Goal: Information Seeking & Learning: Learn about a topic

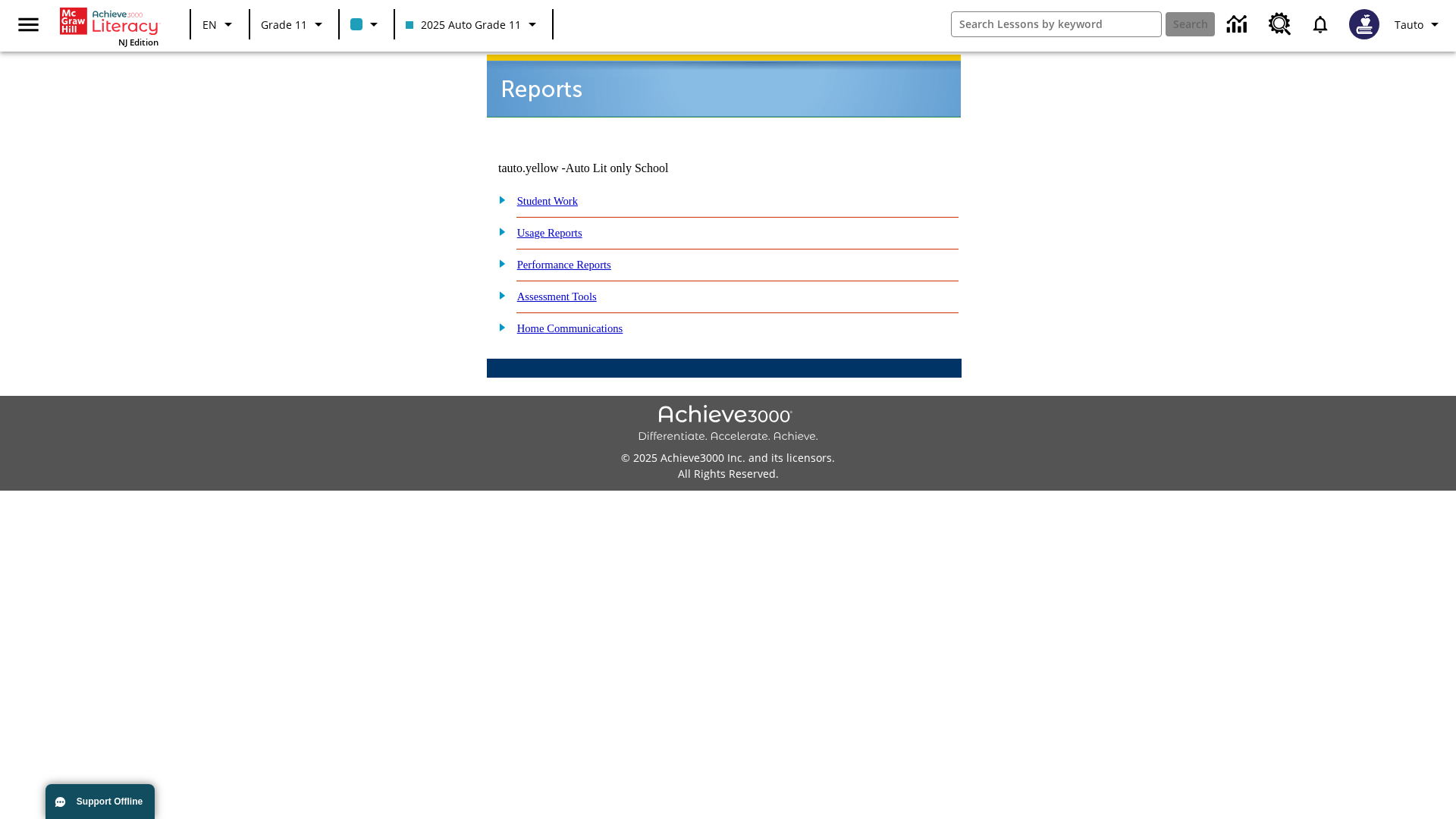
click at [560, 227] on link "Usage Reports" at bounding box center [549, 233] width 65 height 12
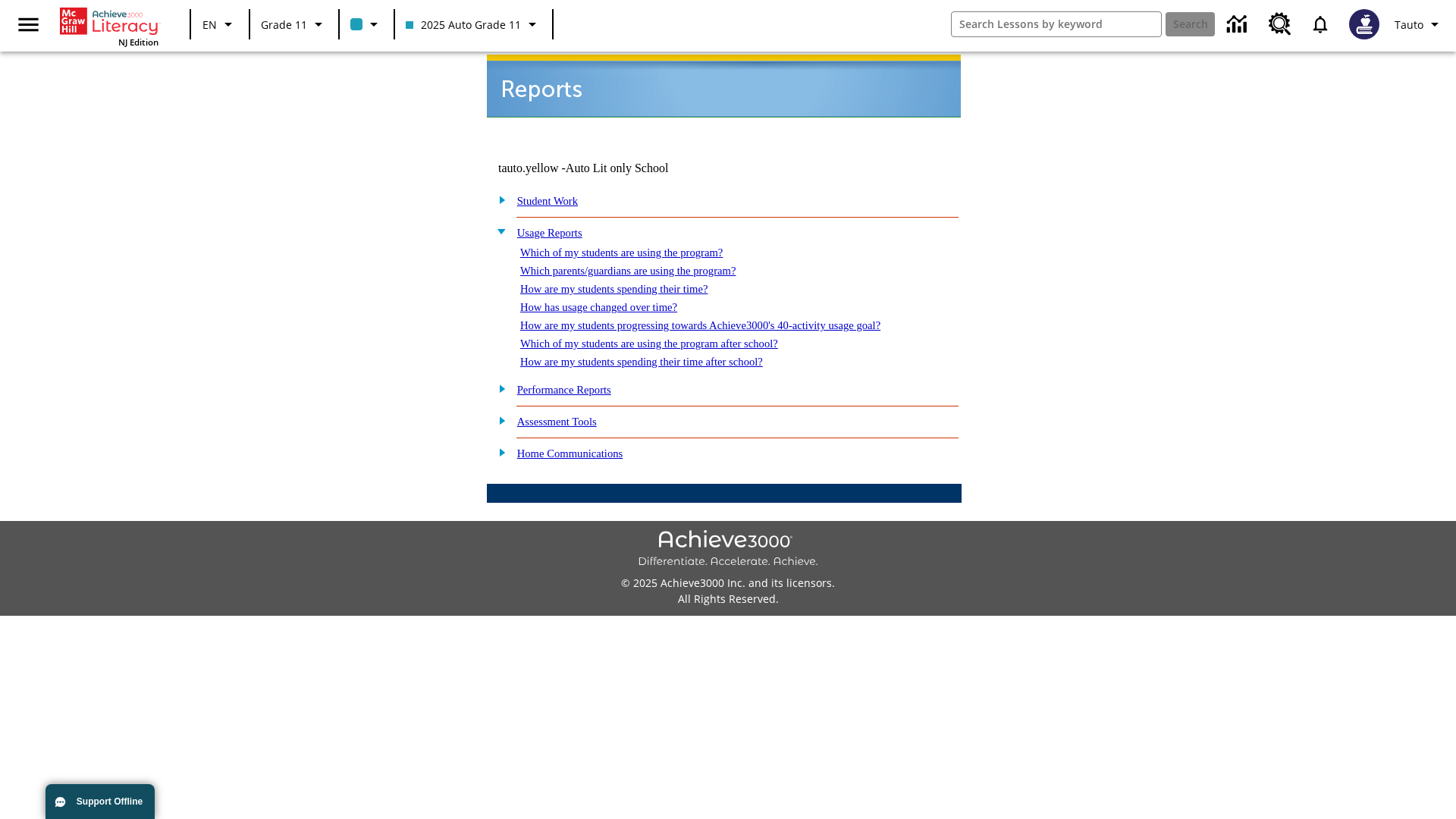
click at [637, 246] on link "Which of my students are using the program?" at bounding box center [622, 252] width 202 height 12
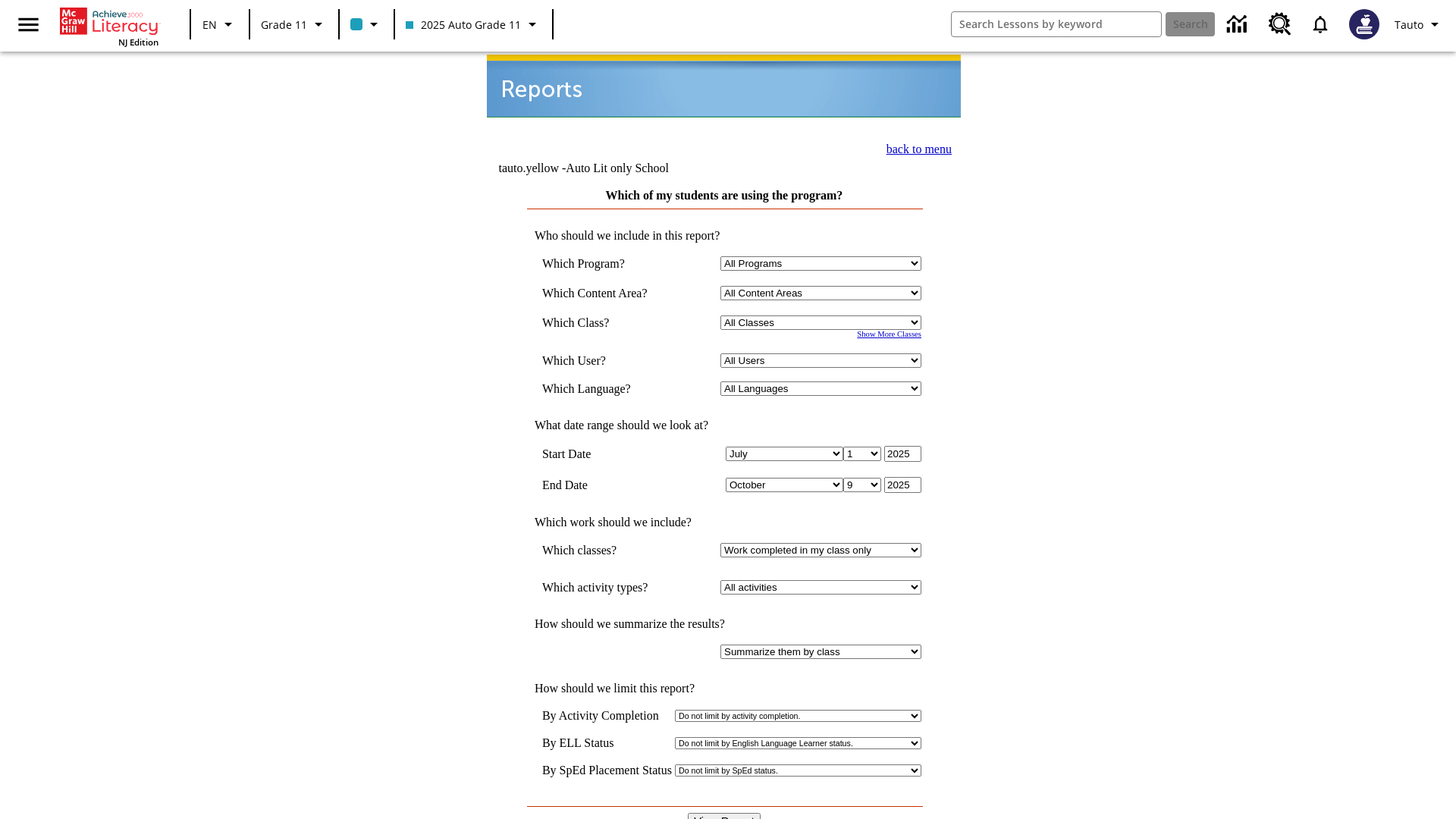
click at [823, 315] on select "Select a Class: All Classes 2025 Auto Grade 11 205 Auto Grade 11 Room 123 Empty…" at bounding box center [821, 322] width 201 height 14
select select "11133141"
click at [823, 353] on select "All Users Puma, Sautoen Puma, Sautoes Puma, Sautoss Twoclasses, Sautoen Twoscho…" at bounding box center [821, 360] width 201 height 14
select select "21437114"
click at [725, 813] on input "View Report" at bounding box center [724, 822] width 73 height 17
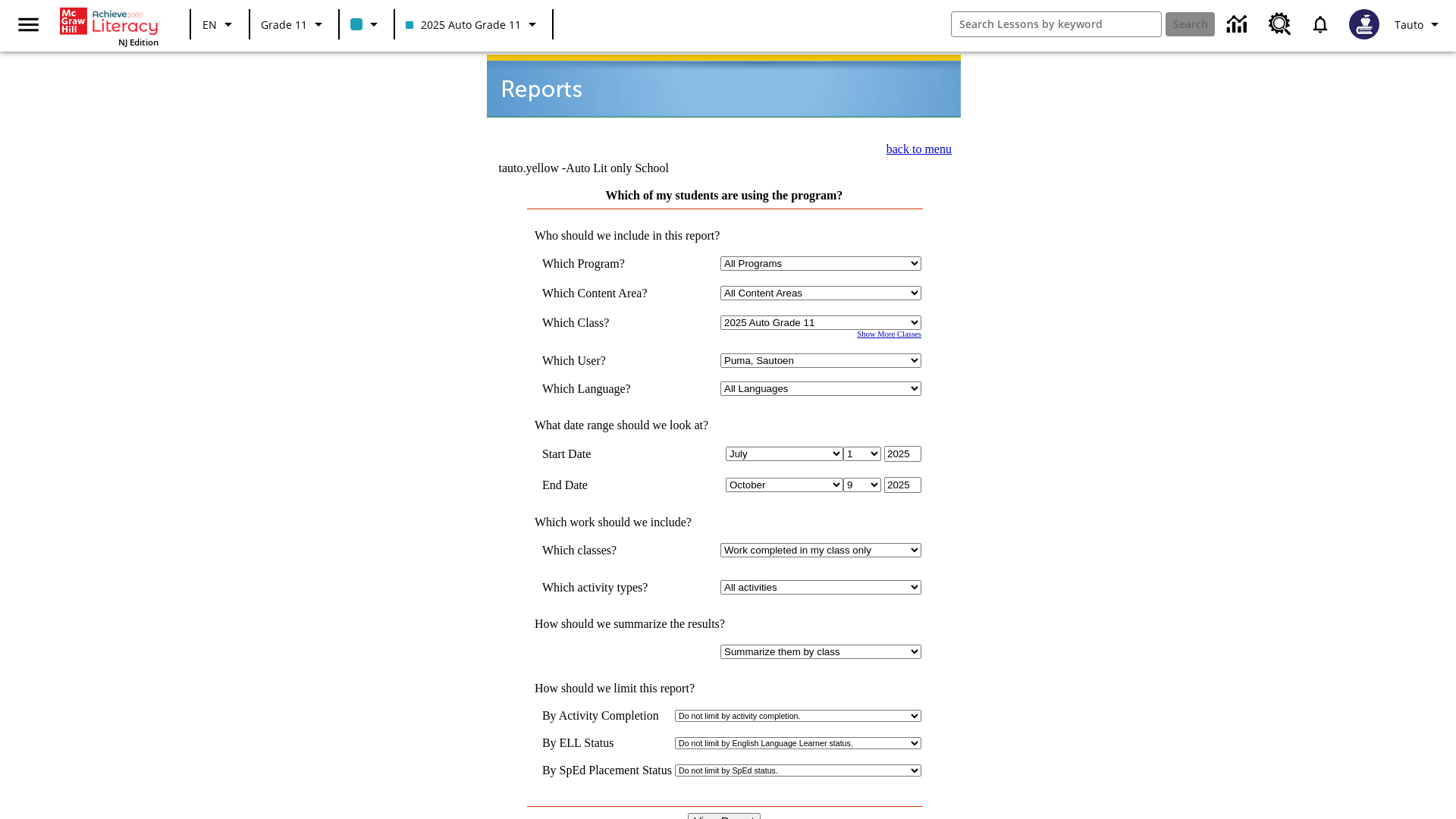
click at [914, 147] on link "back to menu" at bounding box center [919, 148] width 65 height 13
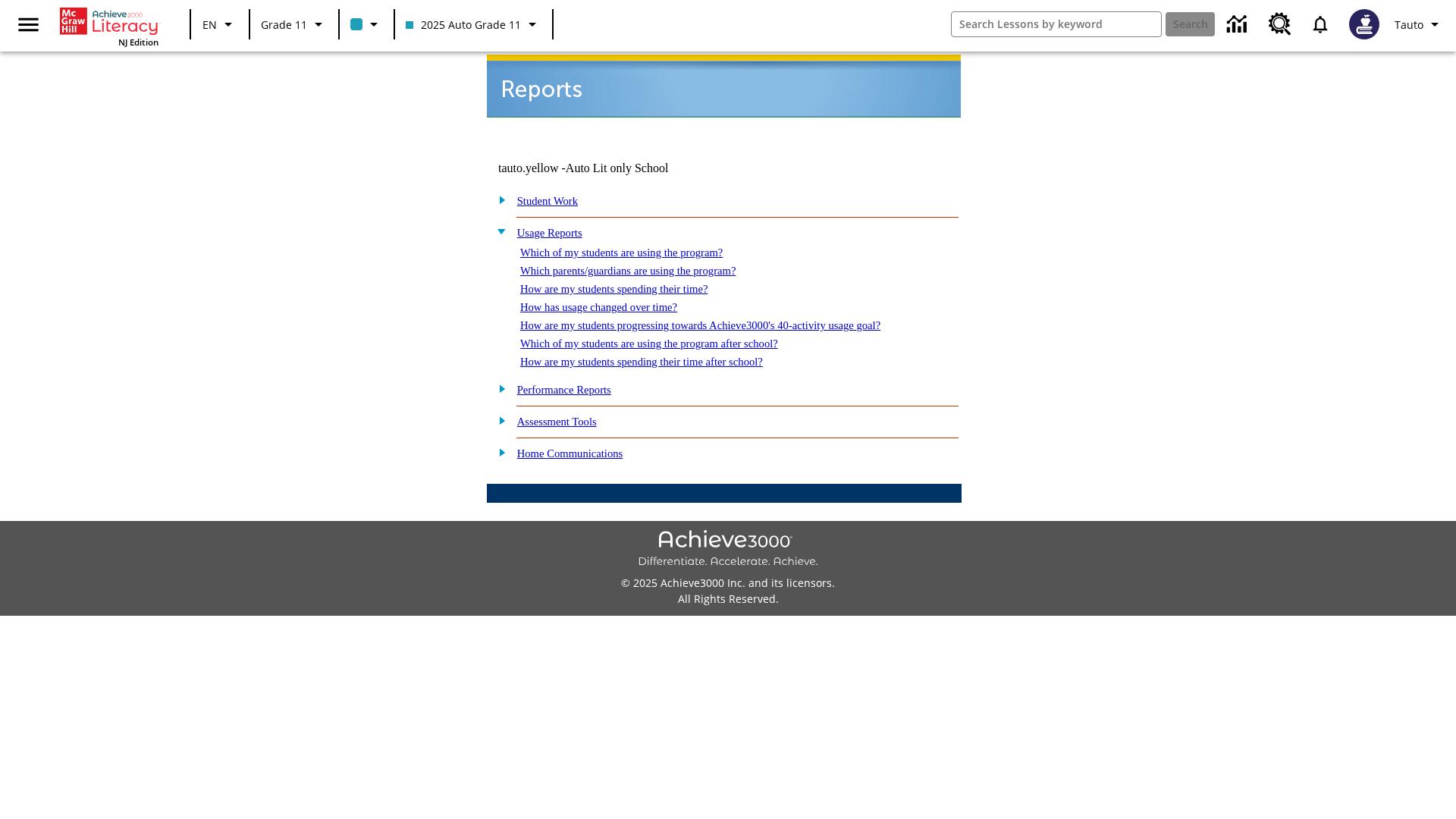
click at [644, 265] on link "Which parents/guardians are using the program?" at bounding box center [628, 271] width 215 height 12
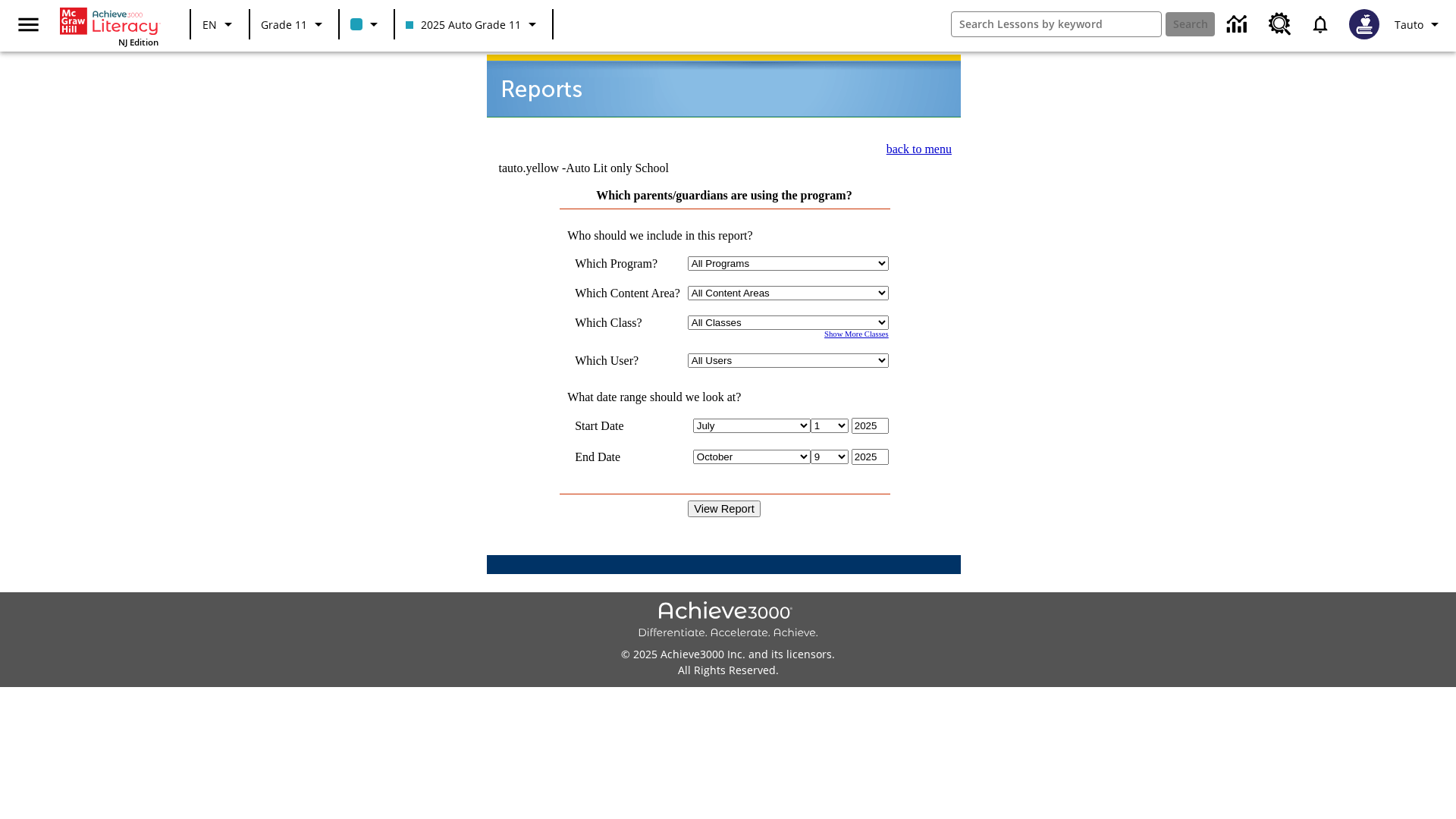
click at [792, 315] on select "Select a Class: All Classes 2025 Auto Grade 11 205 Auto Grade 11 Room 123 Empty…" at bounding box center [788, 322] width 201 height 14
select select "11133141"
click at [792, 353] on select "All Users Puma, Sautoen Puma, Sautoes Puma, Sautoss Twoclasses, Sautoen Twoclas…" at bounding box center [788, 360] width 201 height 14
select select "21437114"
click at [725, 500] on input "View Report" at bounding box center [724, 509] width 73 height 17
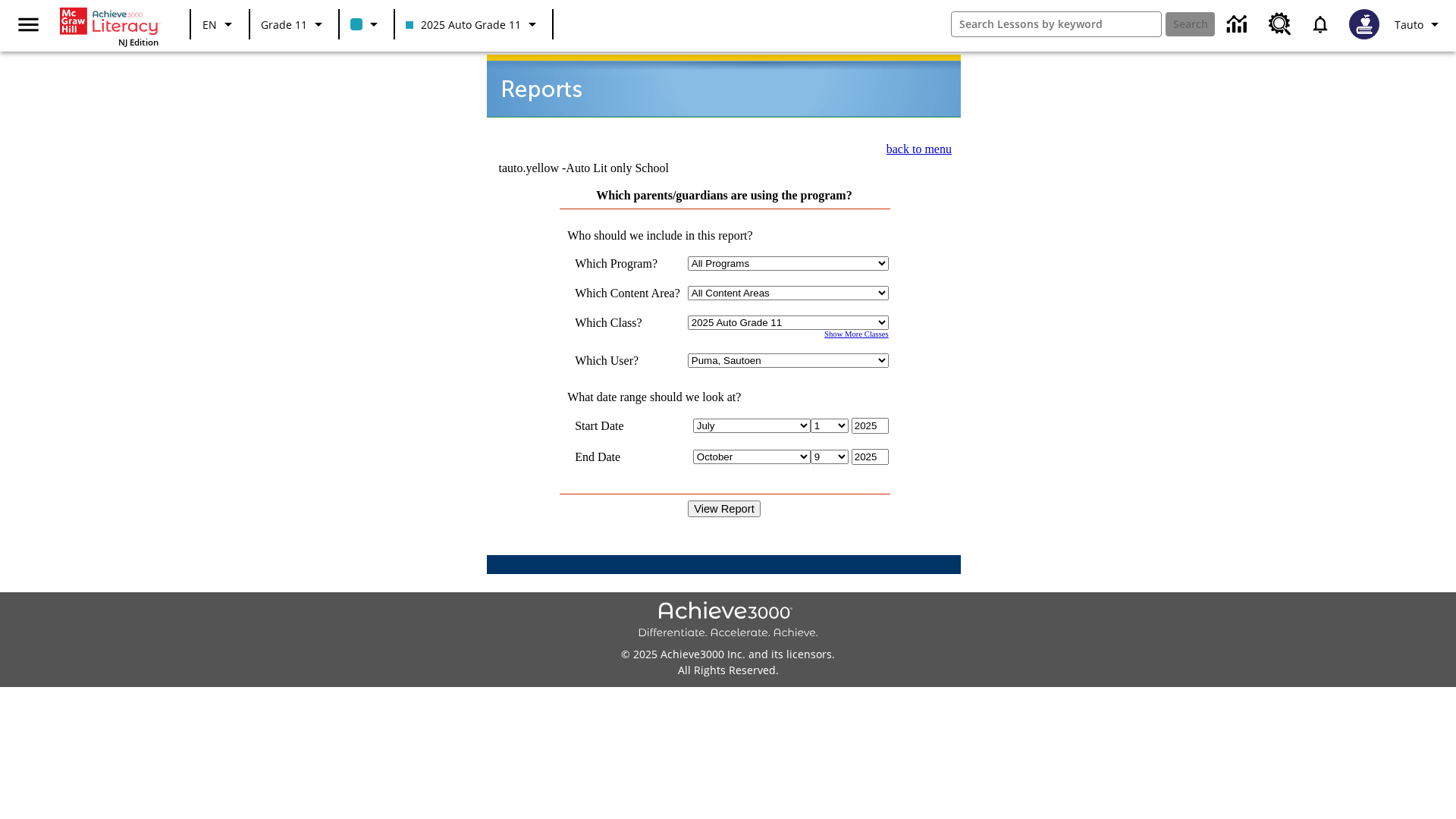
click at [914, 147] on link "back to menu" at bounding box center [919, 148] width 65 height 13
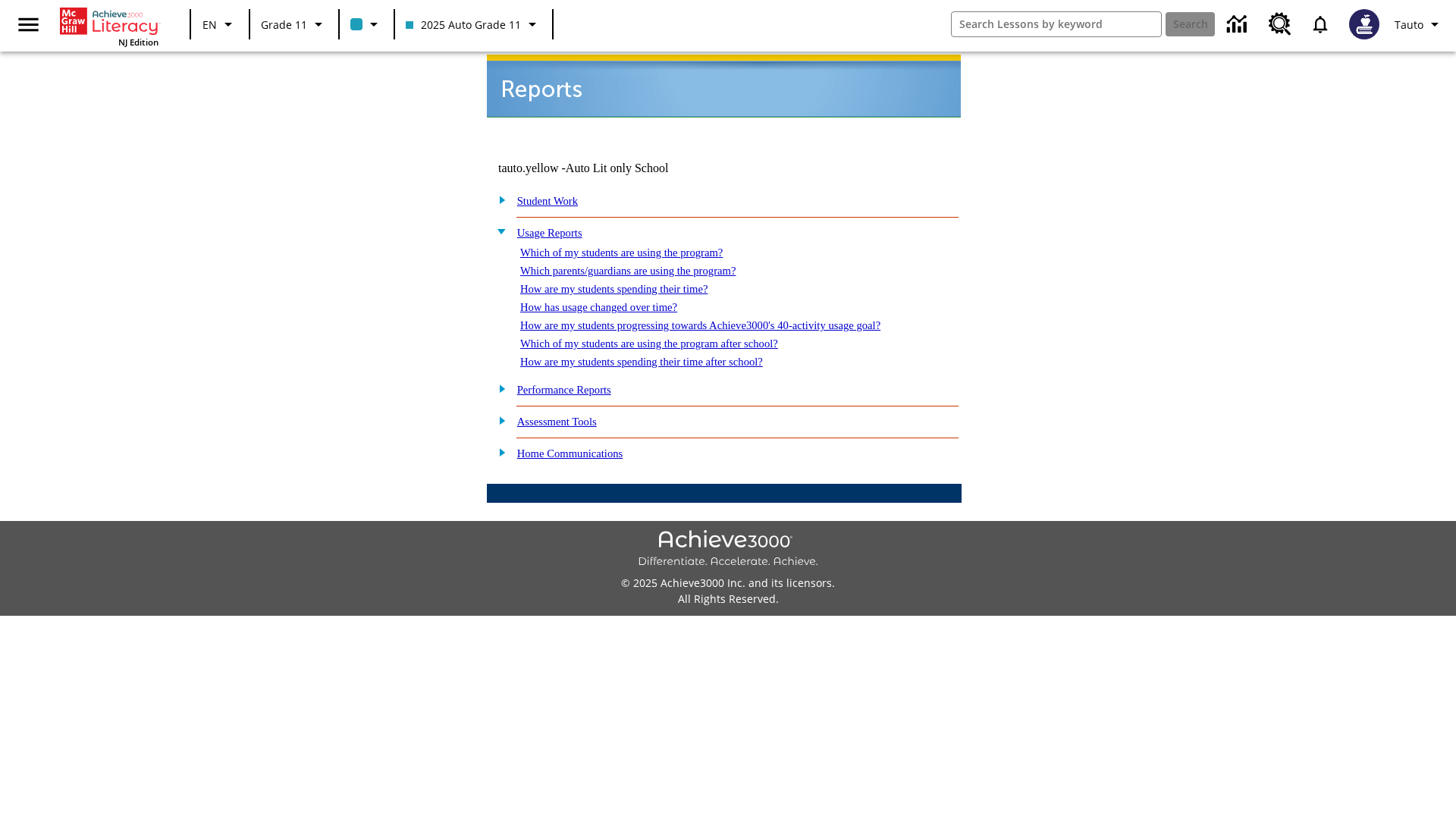
click at [628, 283] on link "How are my students spending their time?" at bounding box center [614, 288] width 187 height 12
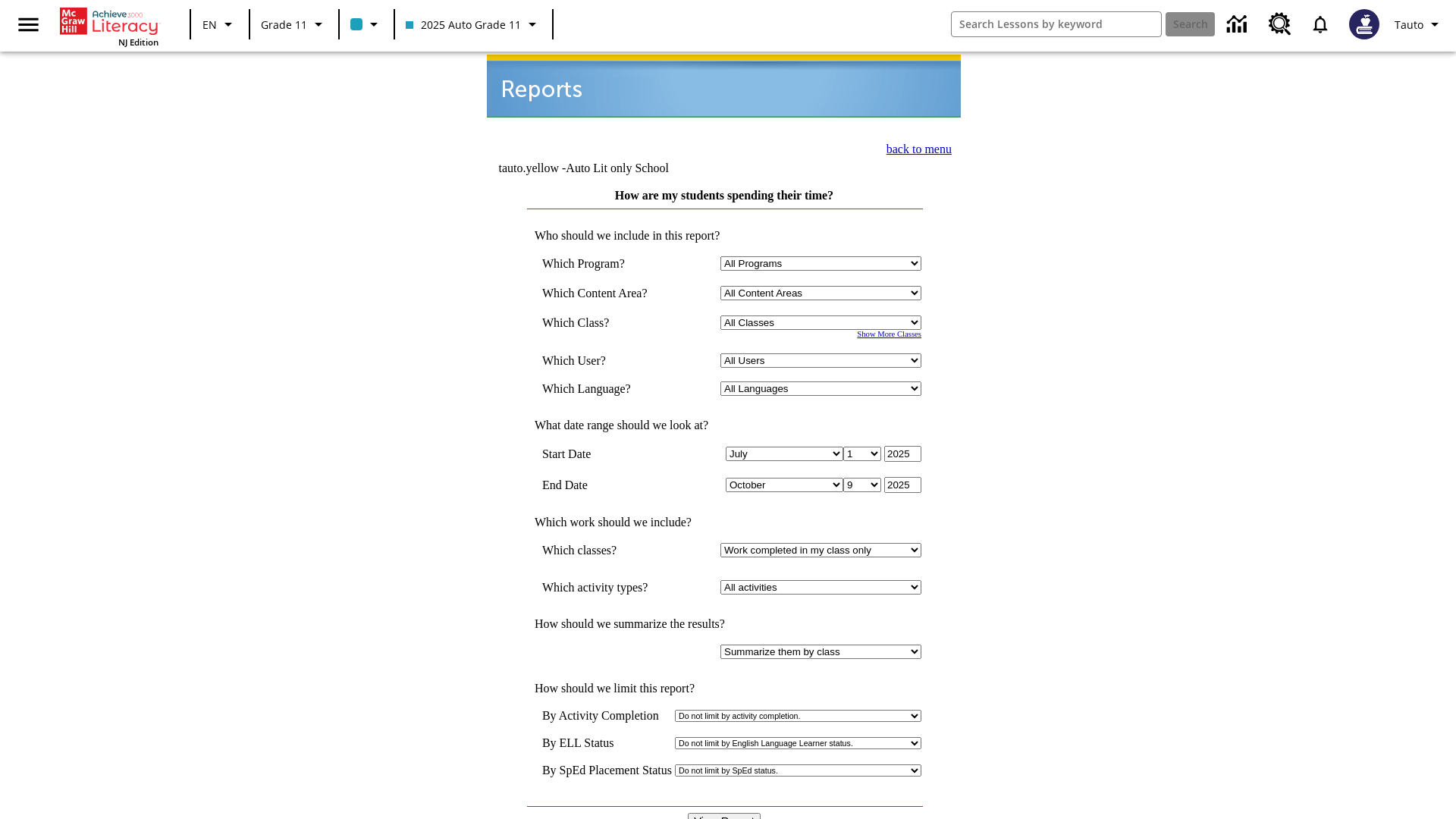
click at [823, 315] on select "Select a Class: All Classes 2025 Auto Grade 11 205 Auto Grade 11 Room 123 Empty…" at bounding box center [821, 322] width 201 height 14
select select "11133141"
click at [823, 353] on select "All Users Puma, Sautoen Puma, Sautoes Puma, Sautoss Twoclasses, Sautoen Twoscho…" at bounding box center [821, 360] width 201 height 14
select select "21437114"
click at [725, 813] on input "View Report" at bounding box center [724, 822] width 73 height 17
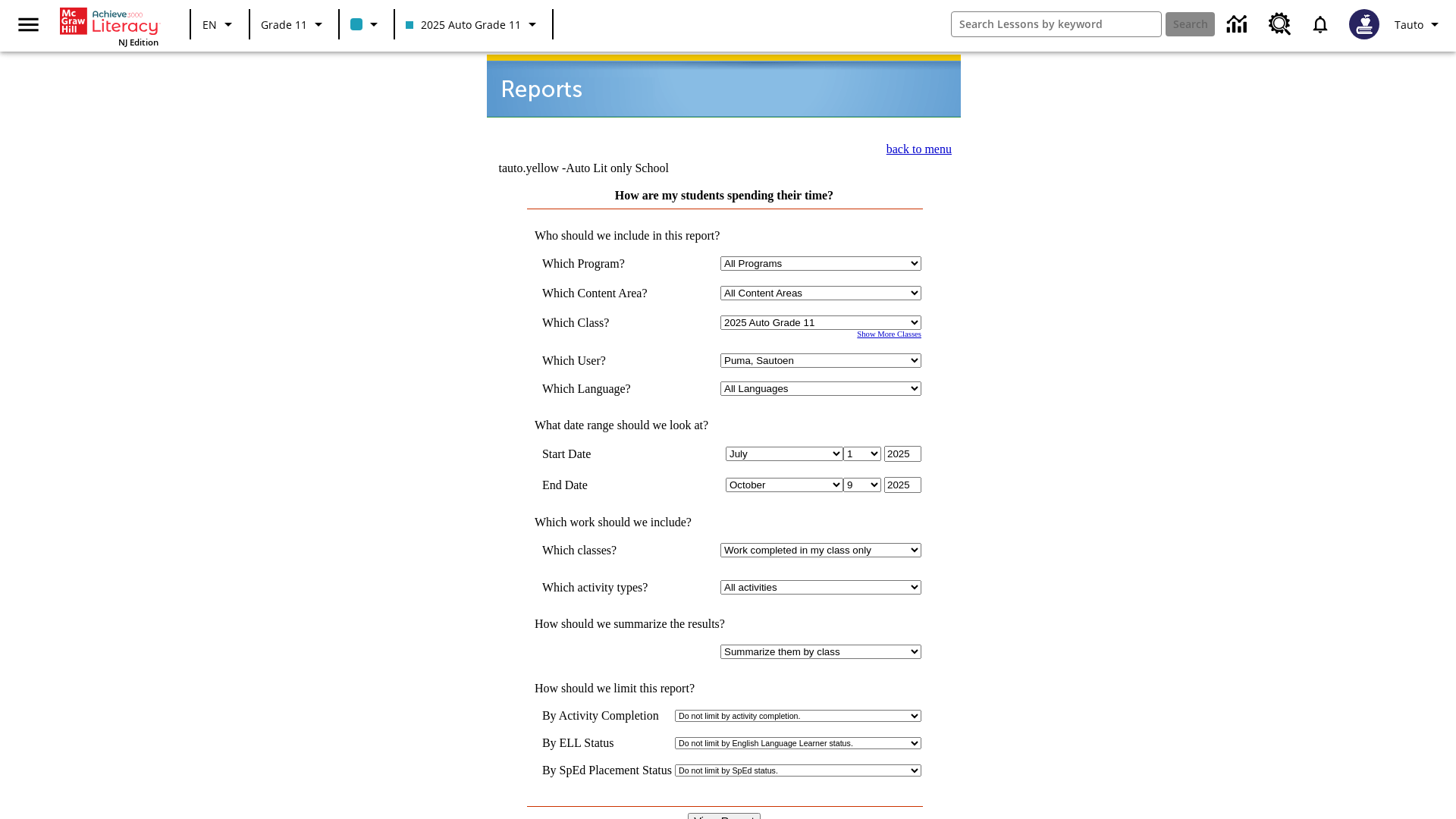
click at [914, 147] on link "back to menu" at bounding box center [919, 148] width 65 height 13
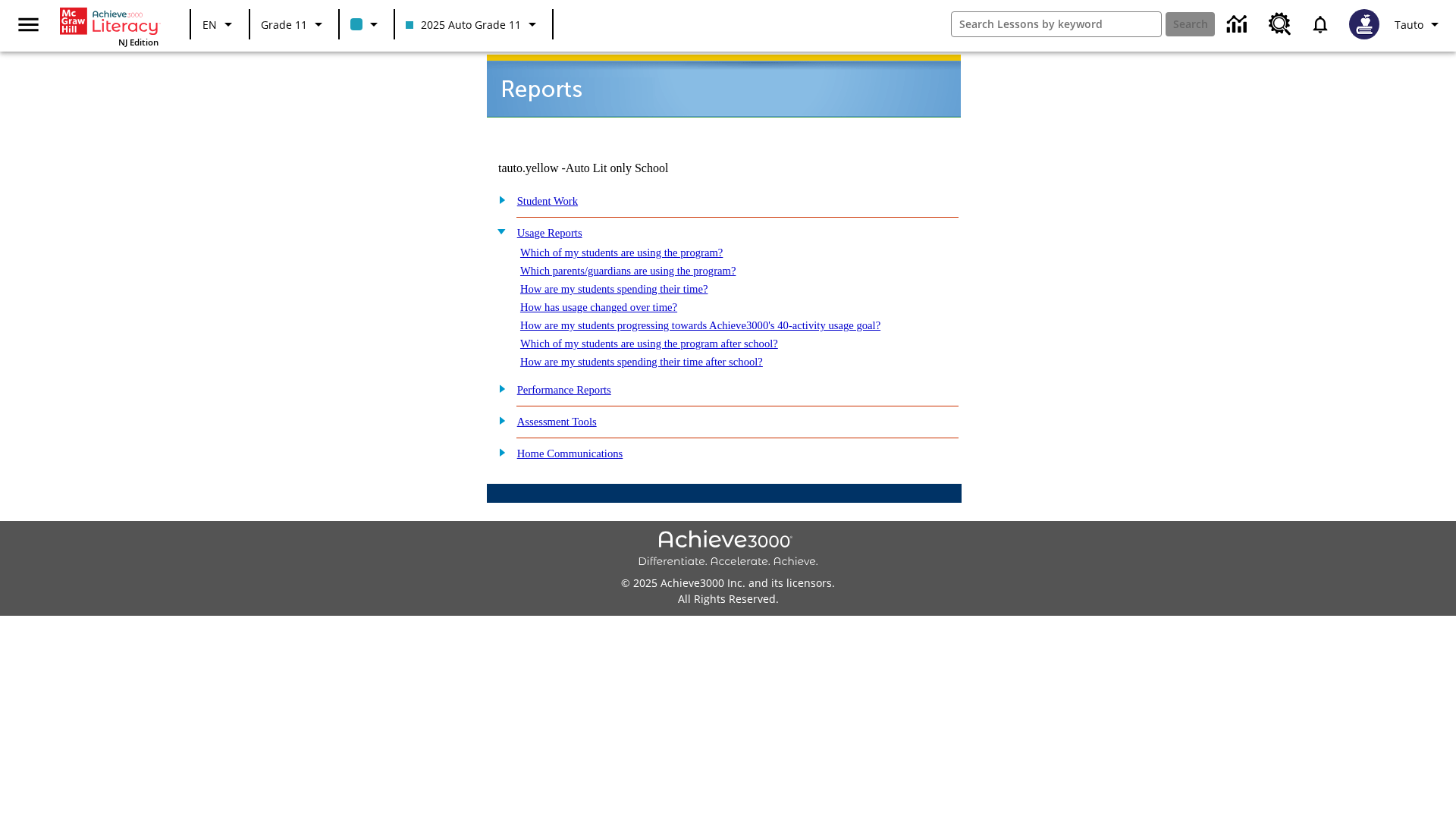
click at [612, 301] on link "How has usage changed over time?" at bounding box center [599, 307] width 157 height 12
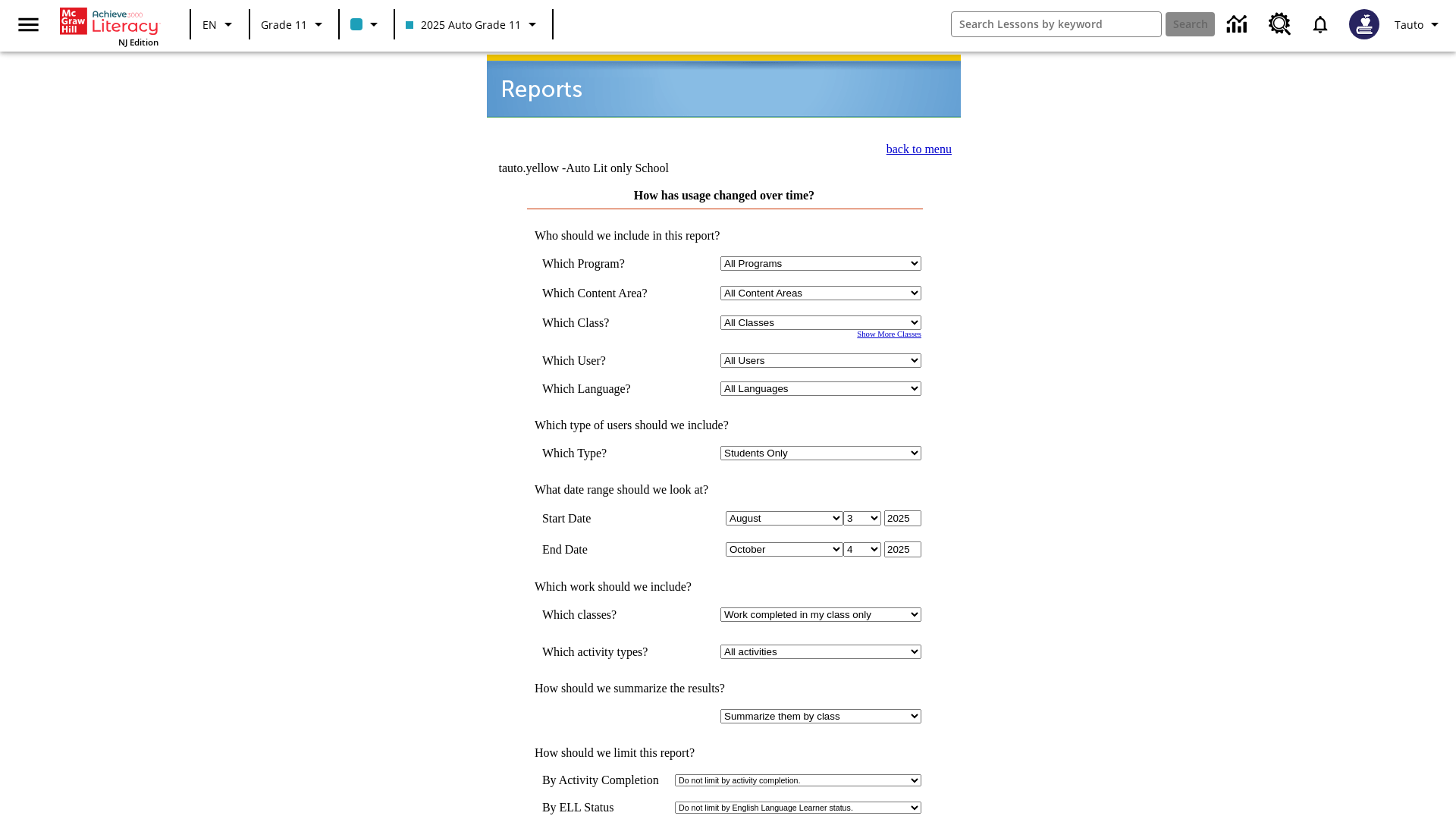
click at [823, 315] on select "Select a Class: All Classes 2025 Auto Grade 11 205 Auto Grade 11 Room 123 Empty…" at bounding box center [821, 322] width 201 height 14
select select "11133141"
click at [823, 353] on select "All Users Puma, Sautoen Puma, Sautoes Puma, Sautoss Twoclasses, Sautoen Twoscho…" at bounding box center [821, 360] width 201 height 14
select select "21437114"
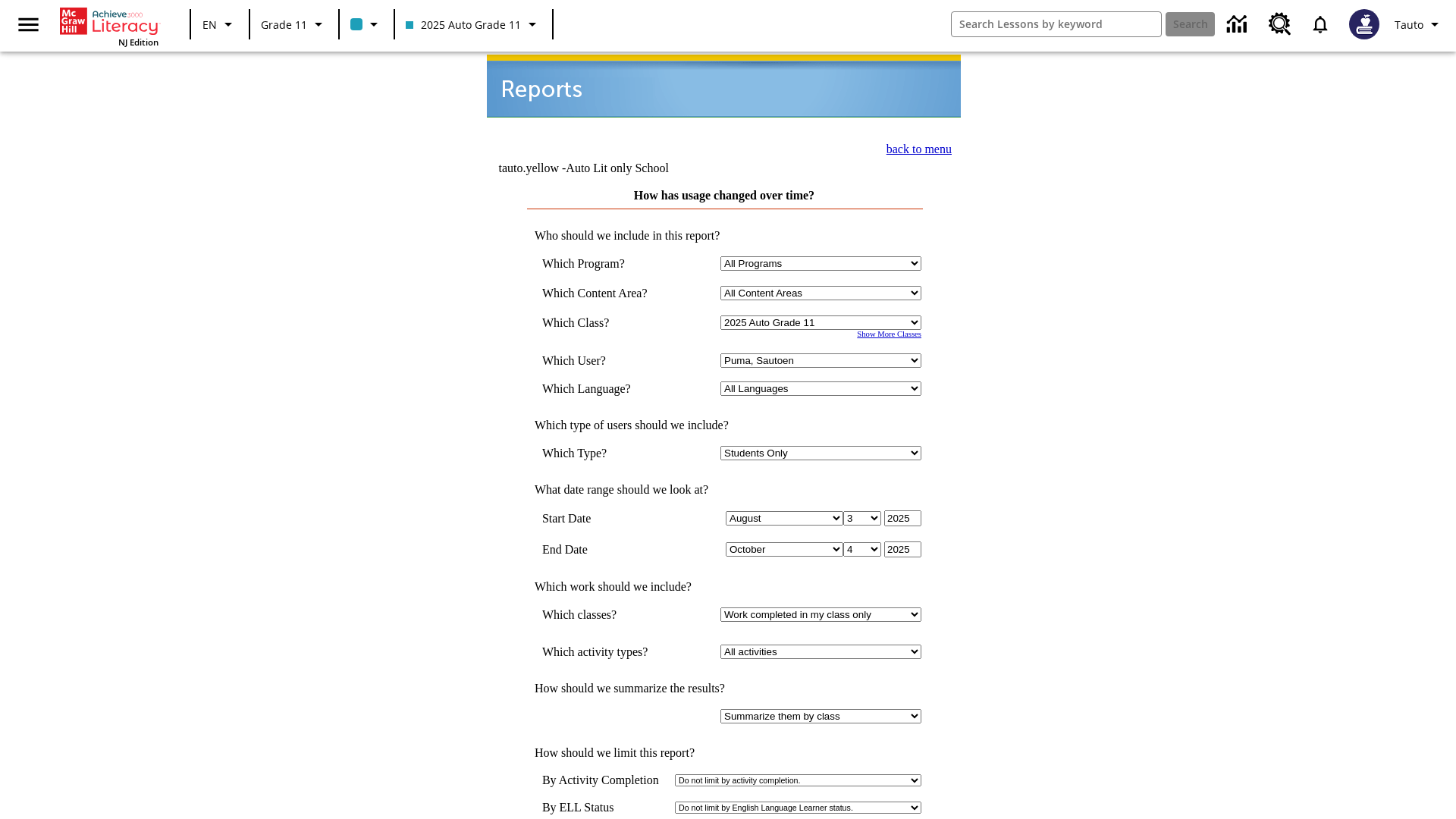
click at [914, 147] on link "back to menu" at bounding box center [919, 148] width 65 height 13
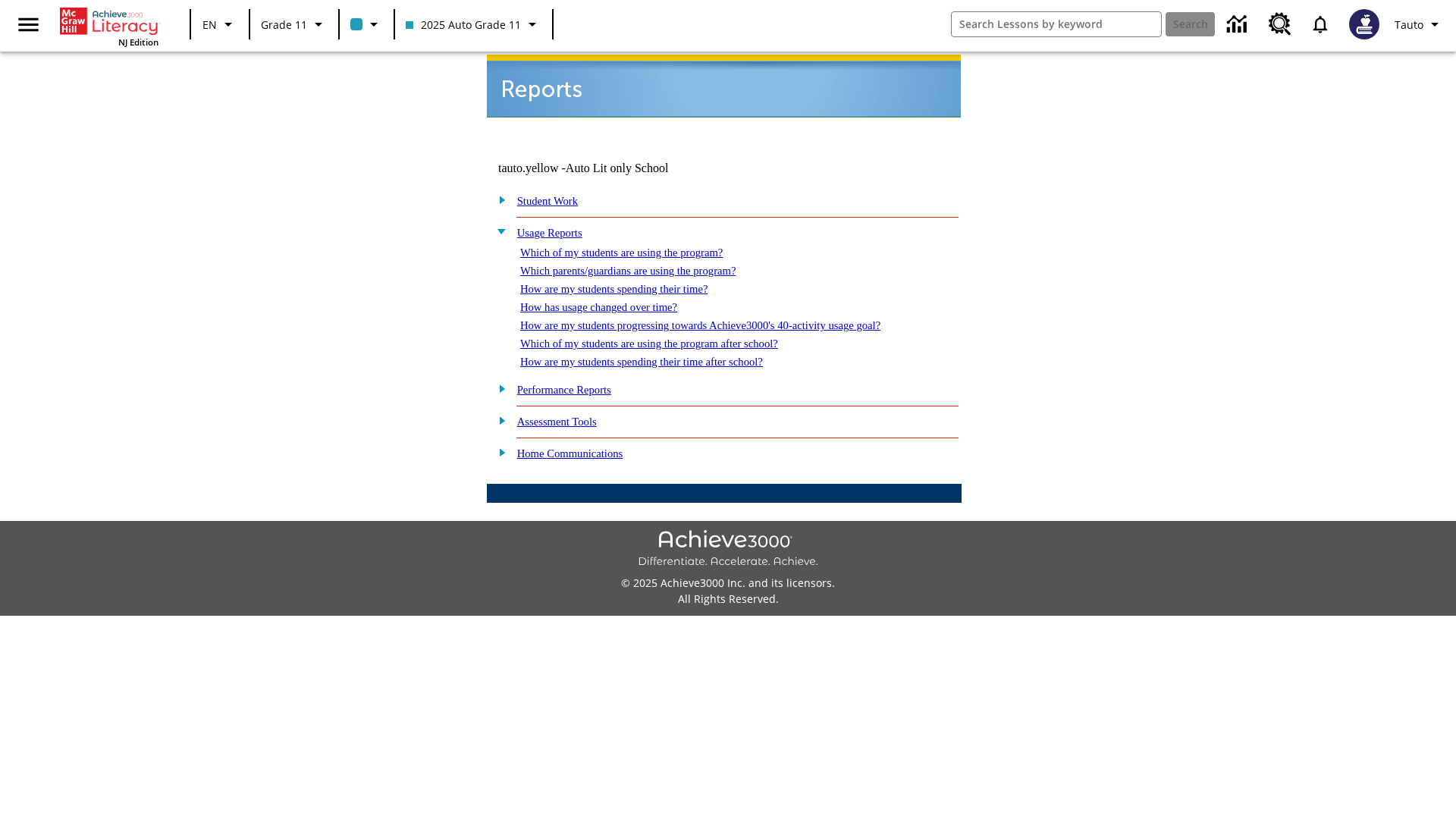
click at [726, 319] on link "How are my students progressing towards Achieve3000's 40-activity usage goal?" at bounding box center [700, 325] width 360 height 12
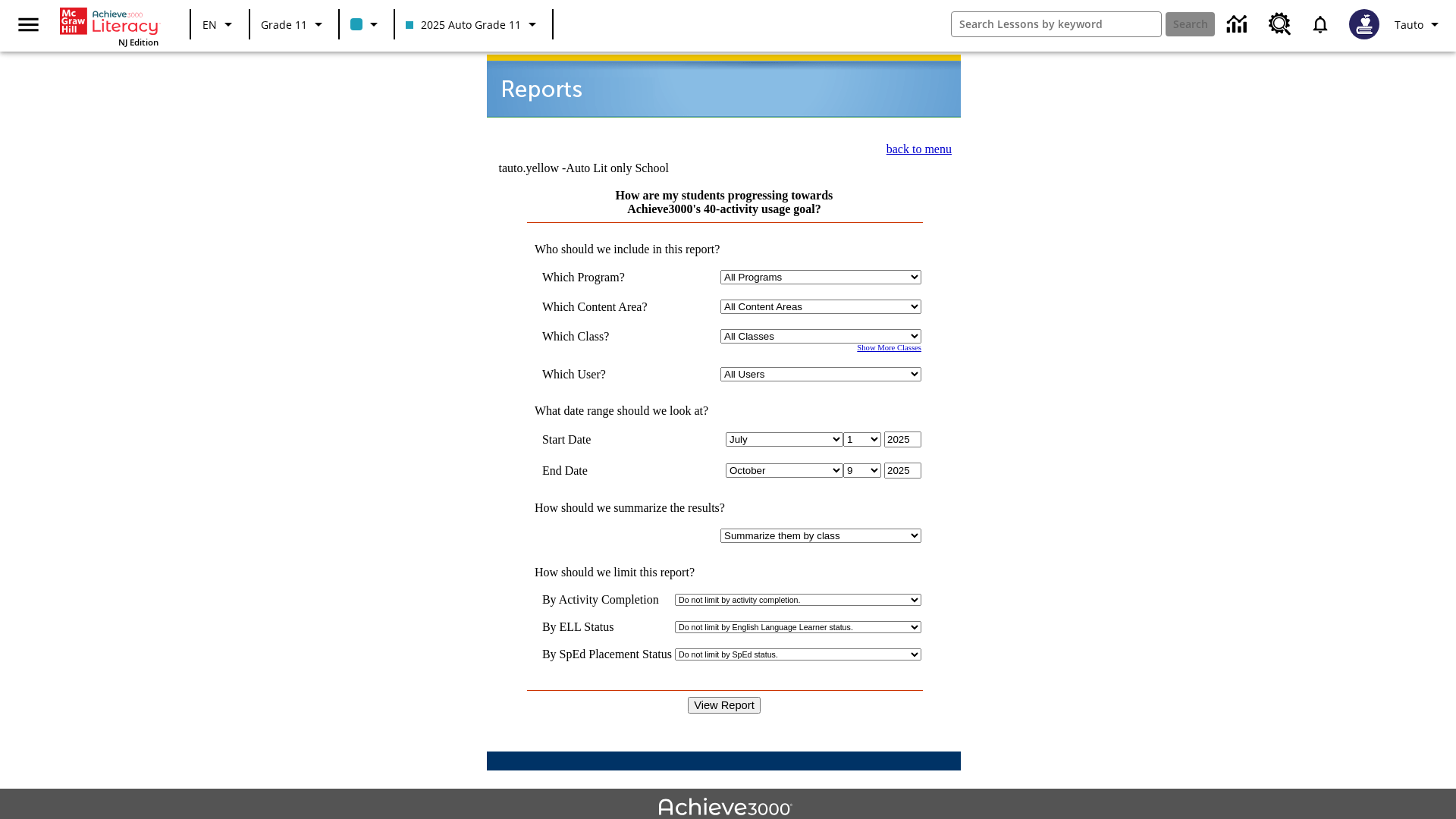
click at [823, 329] on select "Select a Class: All Classes 2025 Auto Grade 11 205 Auto Grade 11 Room 123 Empty…" at bounding box center [821, 336] width 201 height 14
select select "11133141"
click at [823, 367] on select "All Users Puma, Sautoen Puma, Sautoes Puma, Sautoss Twoclasses, Sautoen Twoscho…" at bounding box center [821, 374] width 201 height 14
select select "21437114"
click at [725, 697] on input "View Report" at bounding box center [724, 705] width 73 height 17
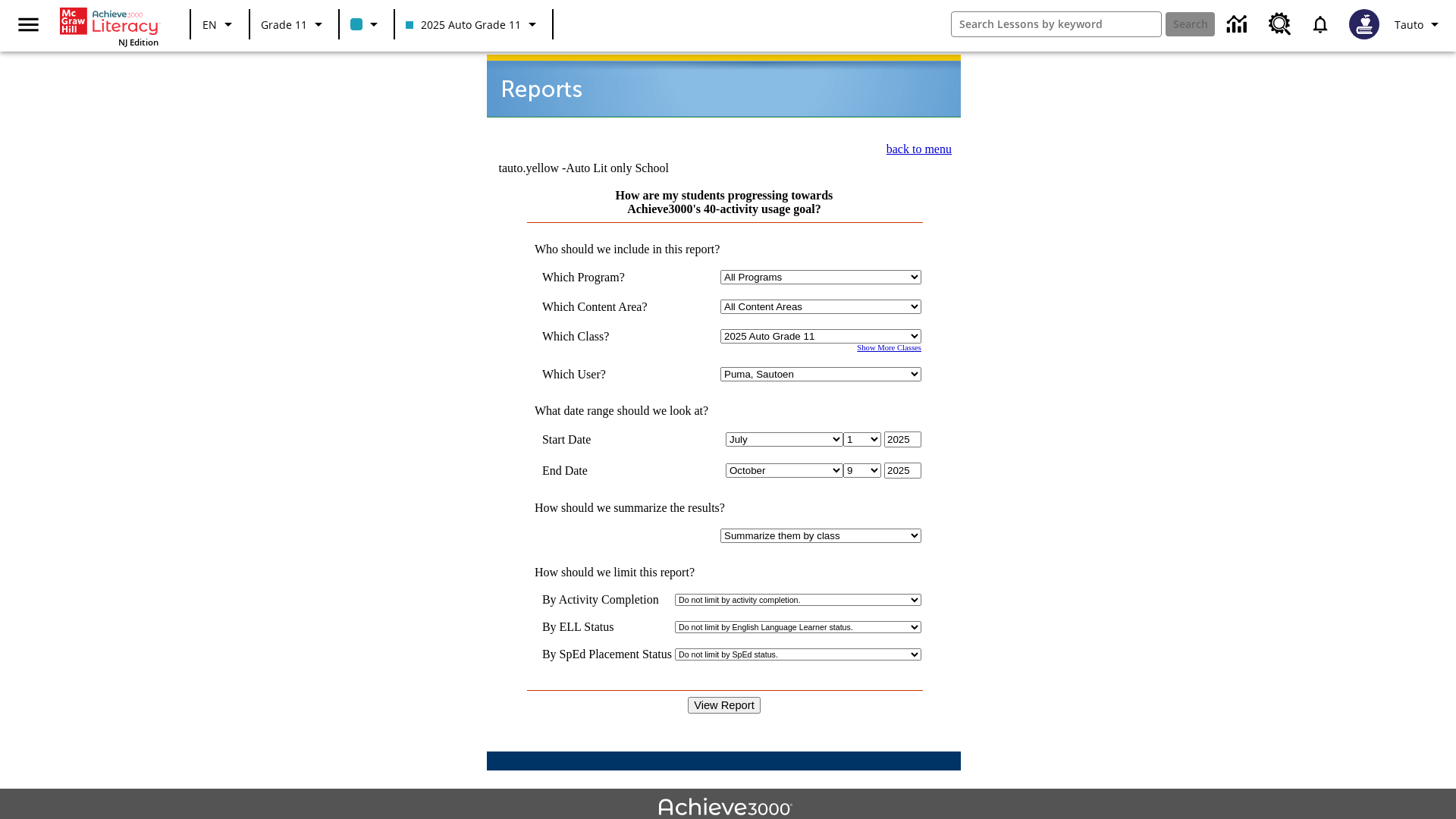
click at [914, 147] on link "back to menu" at bounding box center [919, 148] width 65 height 13
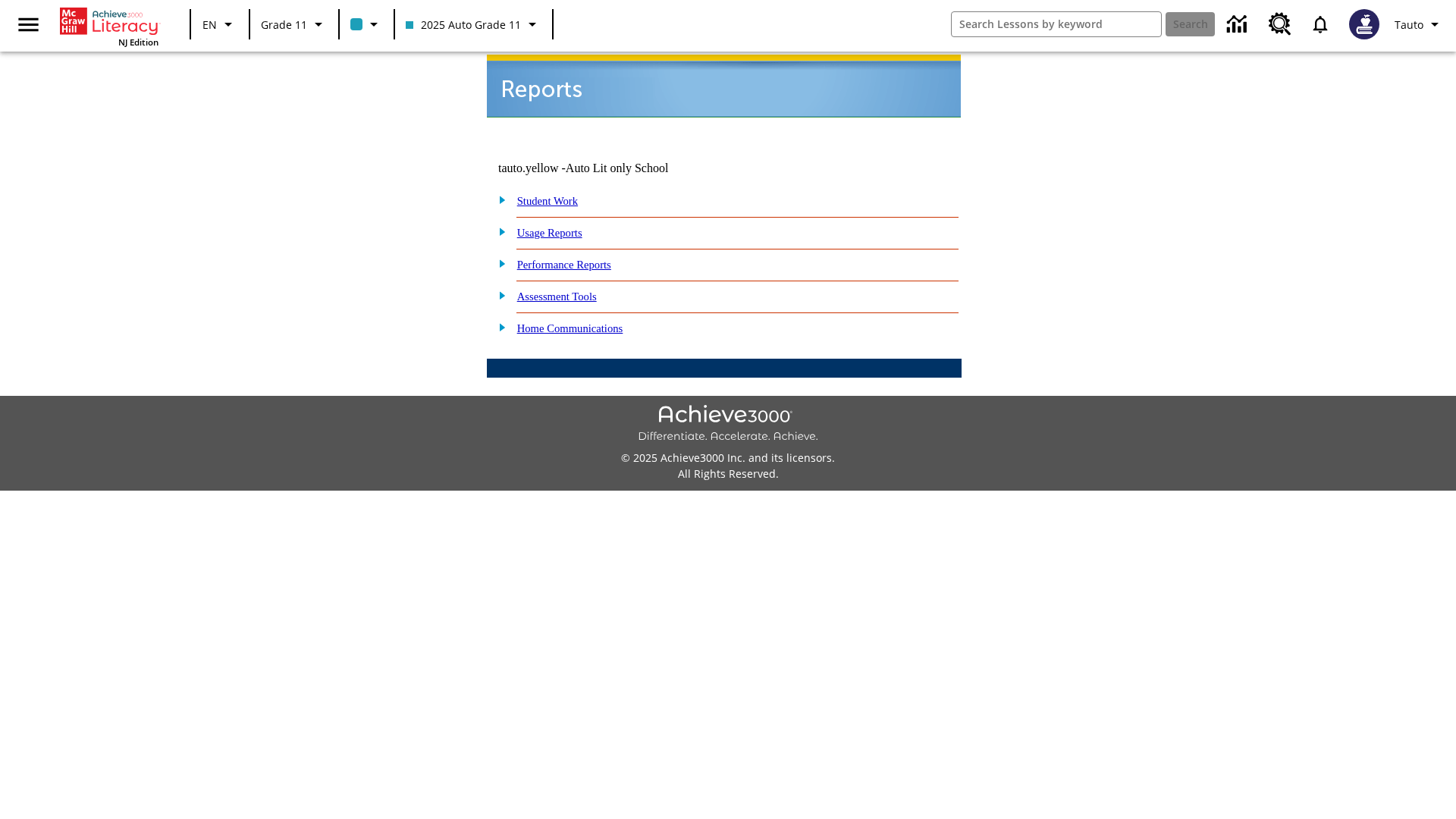
click at [0, 0] on link "Which of my students are using the program after school?" at bounding box center [0, 0] width 0 height 0
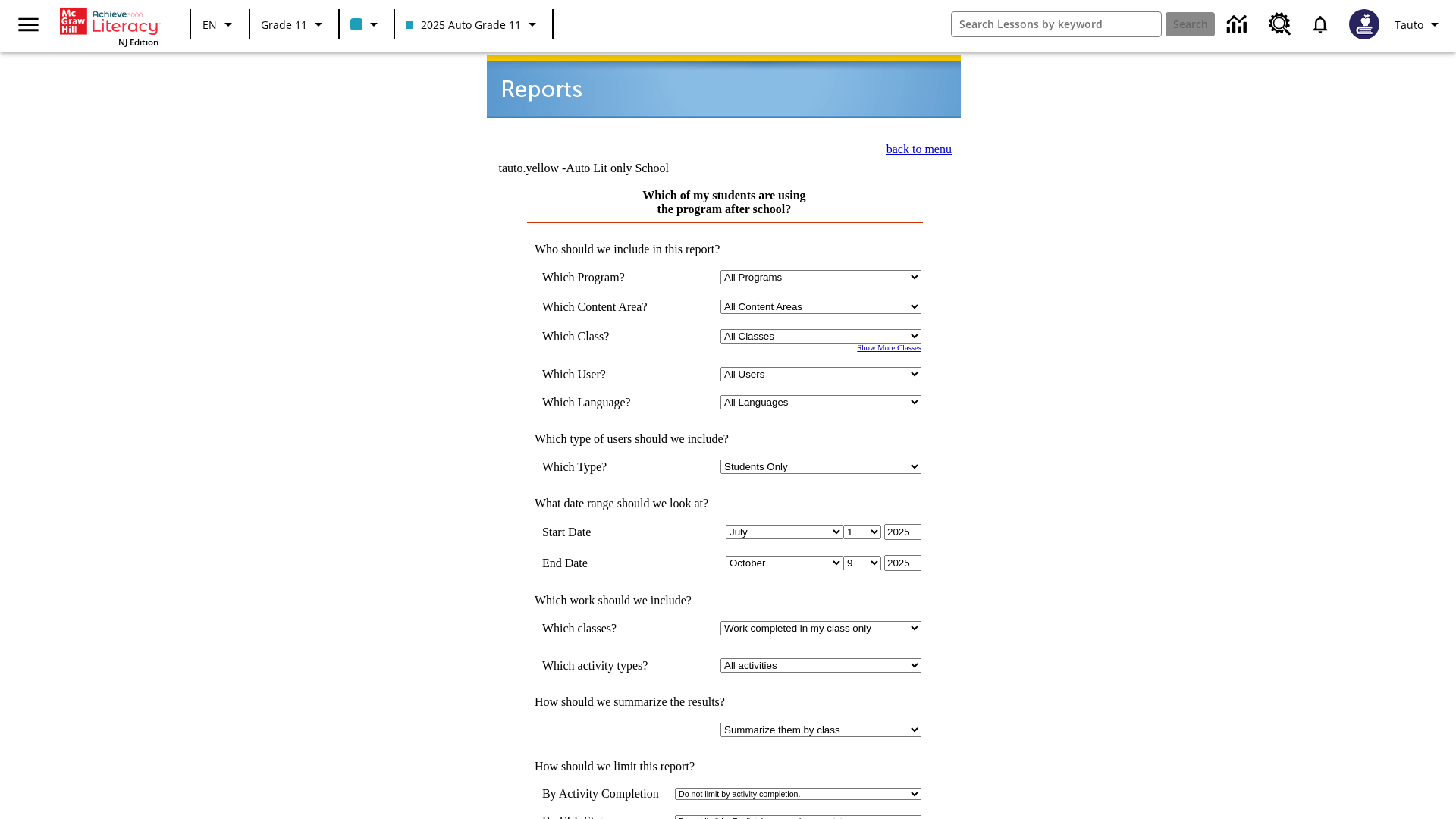
click at [823, 329] on select "Select a Class: All Classes 2025 Auto Grade 11 205 Auto Grade 11 Room 123 Empty…" at bounding box center [821, 336] width 201 height 14
select select "11133141"
click at [823, 367] on select "All Users Puma, Sautoen Puma, Sautoes Puma, Sautoss Twoclasses, Sautoen Twoscho…" at bounding box center [821, 374] width 201 height 14
select select "21437114"
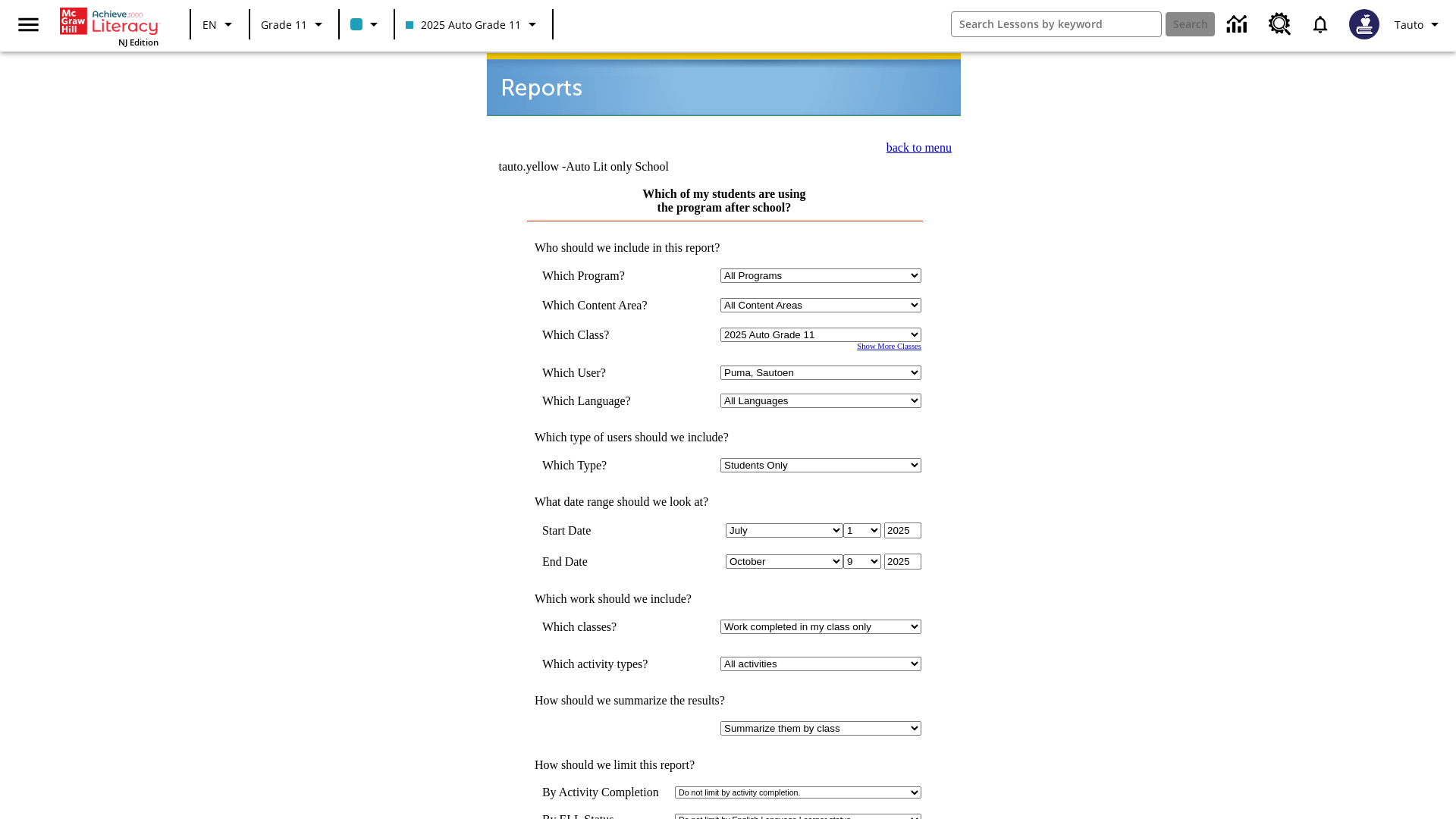
click at [914, 146] on link "back to menu" at bounding box center [919, 147] width 65 height 13
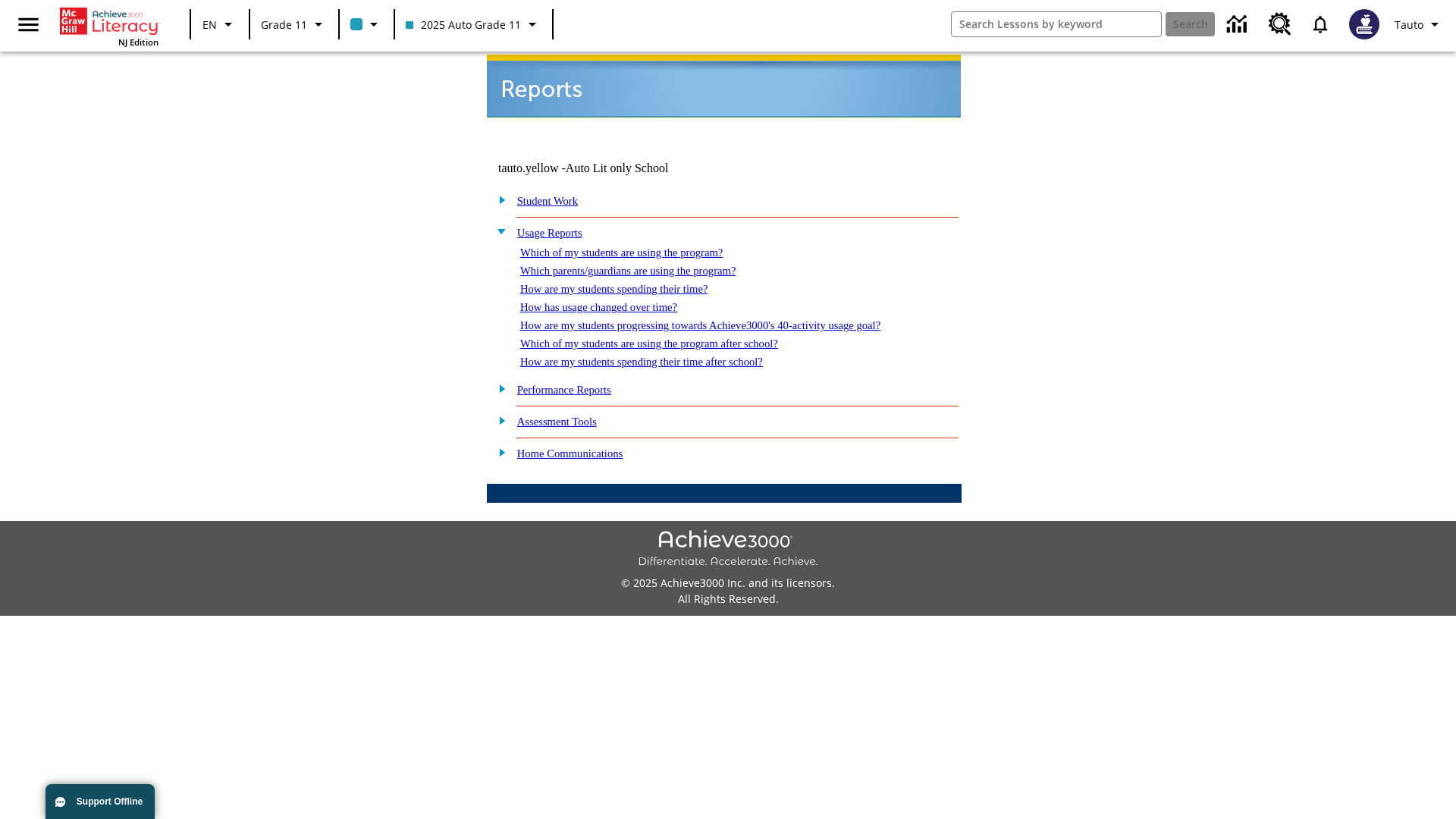
click at [660, 356] on link "How are my students spending their time after school?" at bounding box center [642, 362] width 243 height 12
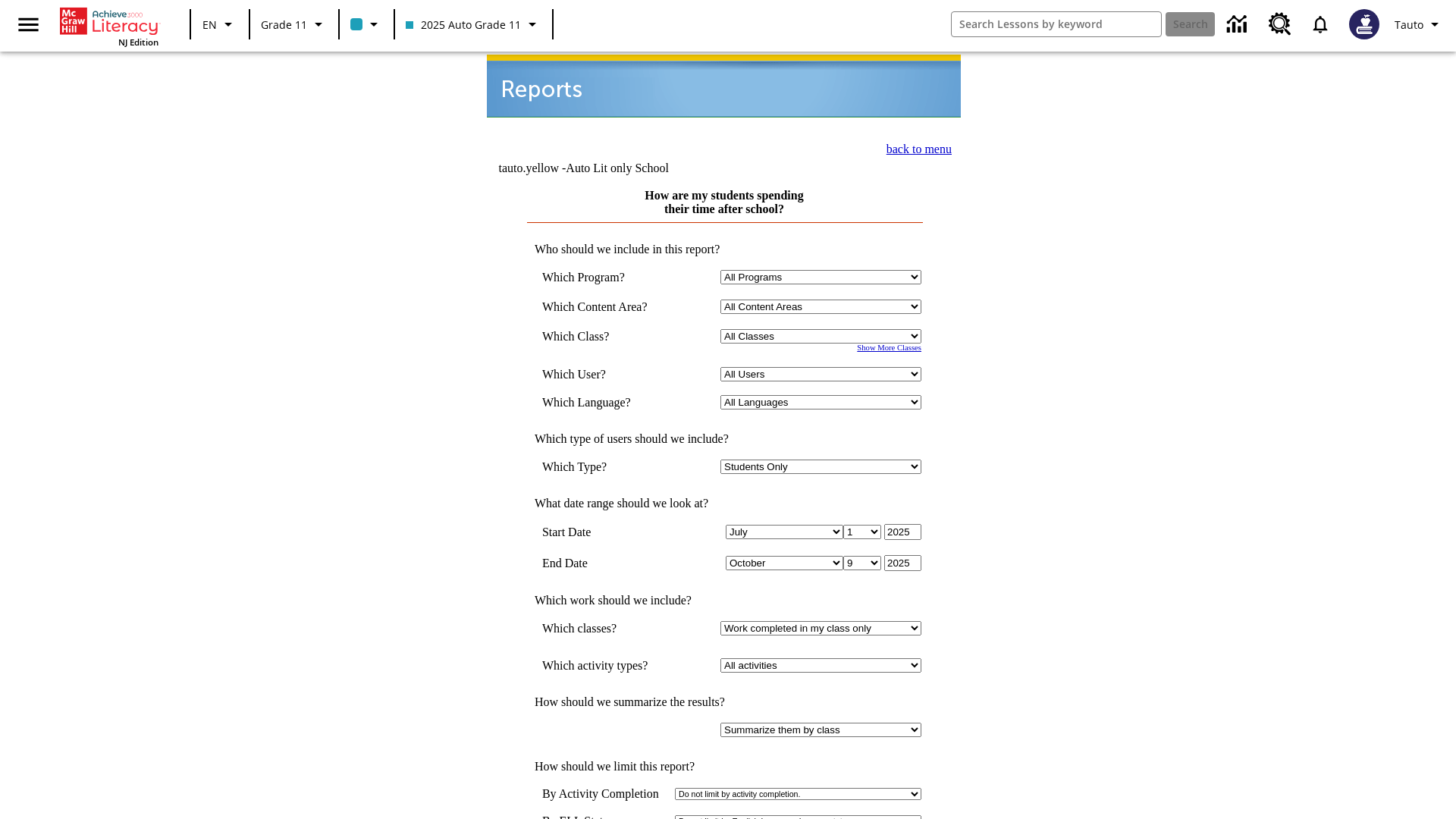
click at [823, 329] on select "Select a Class: All Classes 2025 Auto Grade 11 205 Auto Grade 11 Room 123 Empty…" at bounding box center [821, 336] width 201 height 14
select select "11133141"
select select "21437114"
click at [914, 146] on link "back to menu" at bounding box center [919, 148] width 65 height 13
